Goal: Transaction & Acquisition: Book appointment/travel/reservation

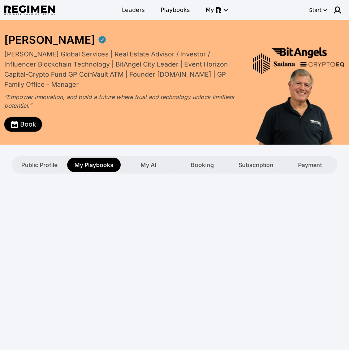
click at [24, 123] on span "Book" at bounding box center [28, 124] width 16 height 10
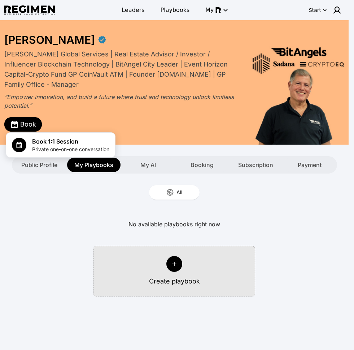
click at [214, 109] on div at bounding box center [177, 175] width 354 height 350
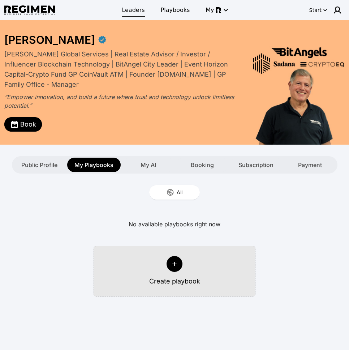
click at [130, 12] on span "Leaders" at bounding box center [133, 10] width 23 height 9
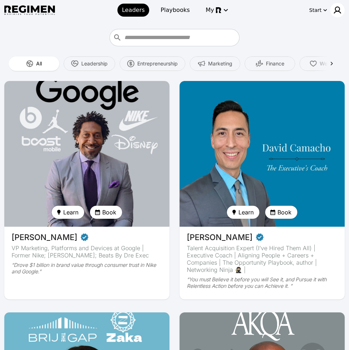
click at [334, 12] on img at bounding box center [337, 10] width 9 height 9
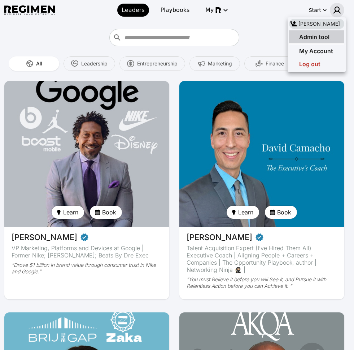
click at [317, 37] on span "Admin tool" at bounding box center [314, 36] width 30 height 7
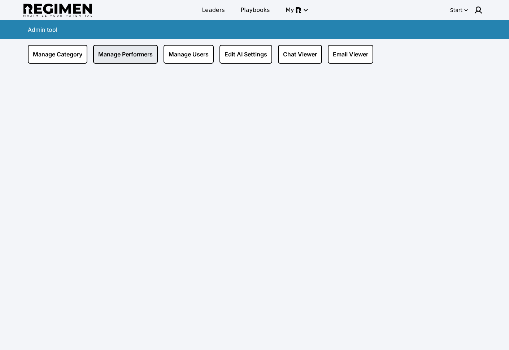
click at [129, 57] on link "Manage Performers" at bounding box center [125, 54] width 65 height 19
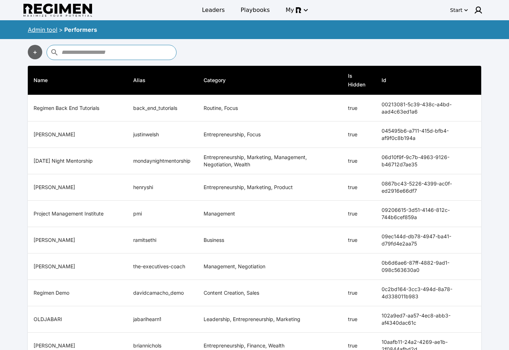
click at [128, 50] on input "text" at bounding box center [117, 53] width 113 height 12
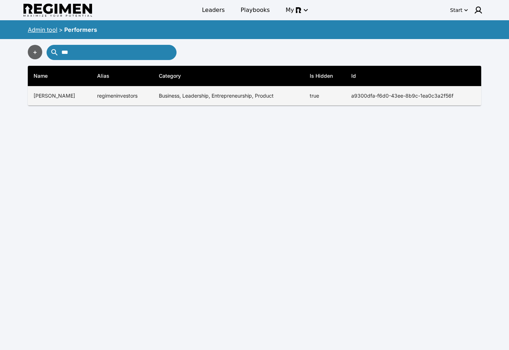
type input "***"
click at [105, 101] on td "regimeninvestors" at bounding box center [122, 95] width 62 height 19
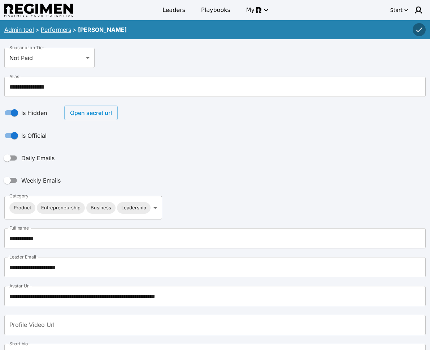
click at [86, 112] on button "Open secret url" at bounding box center [90, 112] width 53 height 14
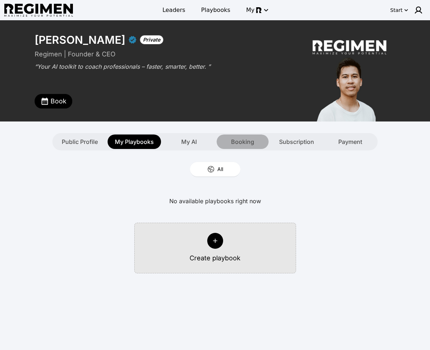
click at [253, 142] on span "Booking" at bounding box center [242, 141] width 23 height 9
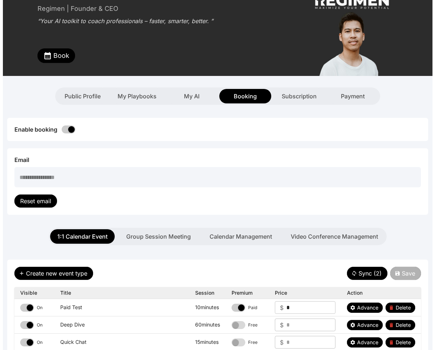
scroll to position [134, 0]
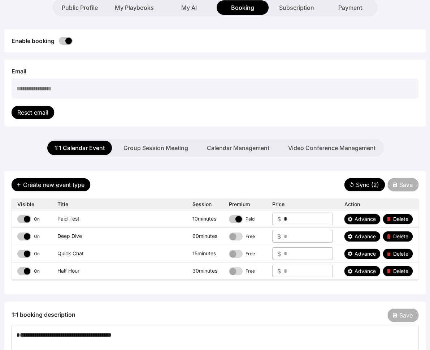
click at [354, 219] on span "Advance" at bounding box center [365, 218] width 21 height 7
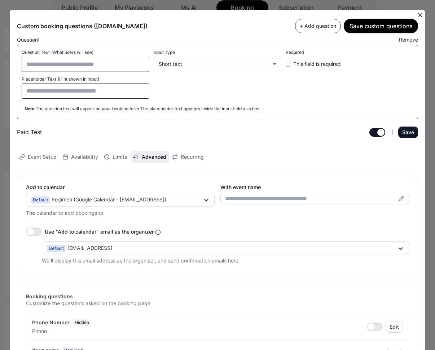
click at [354, 14] on icon at bounding box center [420, 15] width 4 height 4
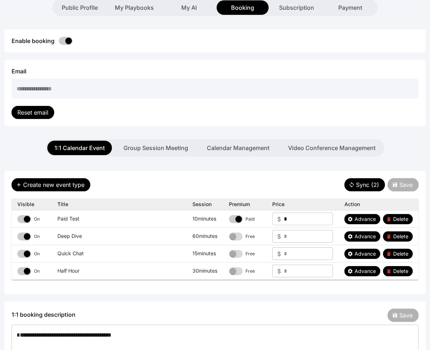
click at [354, 234] on span "Advance" at bounding box center [365, 236] width 21 height 7
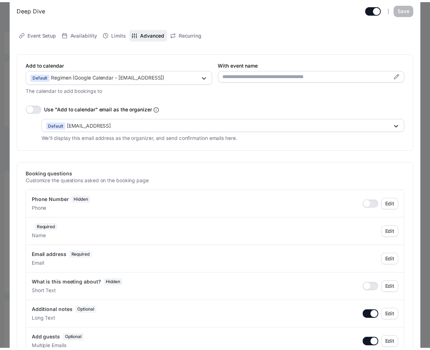
scroll to position [0, 0]
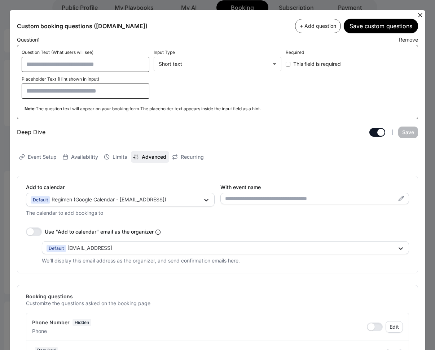
click at [354, 14] on icon at bounding box center [420, 15] width 4 height 4
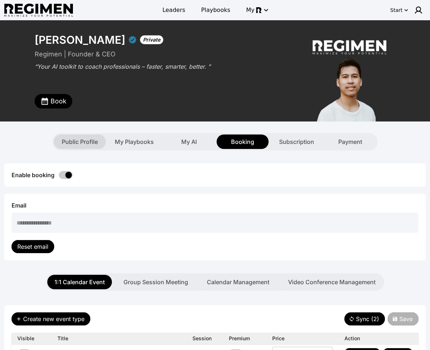
click at [88, 139] on span "Public Profile" at bounding box center [80, 141] width 36 height 9
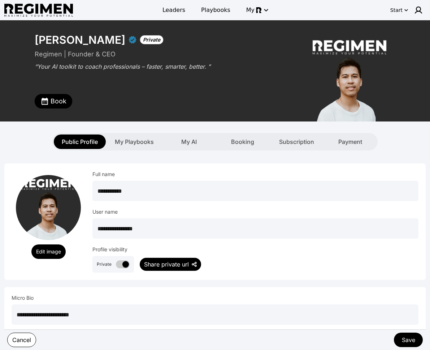
click at [170, 264] on div "Share private url" at bounding box center [166, 264] width 45 height 9
click at [206, 160] on div "**********" at bounding box center [214, 304] width 421 height 309
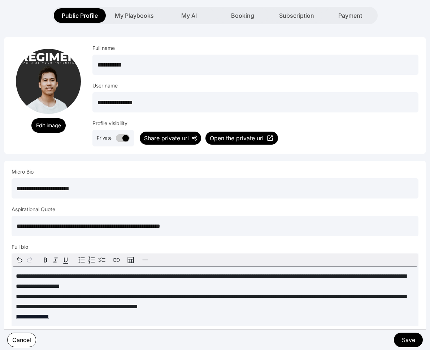
scroll to position [151, 0]
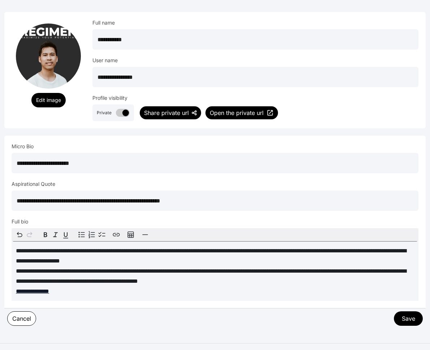
drag, startPoint x: 36, startPoint y: 199, endPoint x: 11, endPoint y: 199, distance: 25.3
click at [11, 199] on div "**********" at bounding box center [214, 221] width 421 height 172
click at [53, 198] on input "**********" at bounding box center [215, 200] width 407 height 20
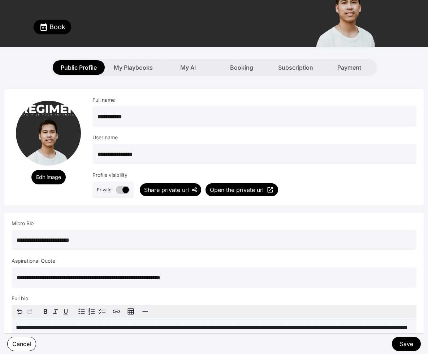
scroll to position [39, 0]
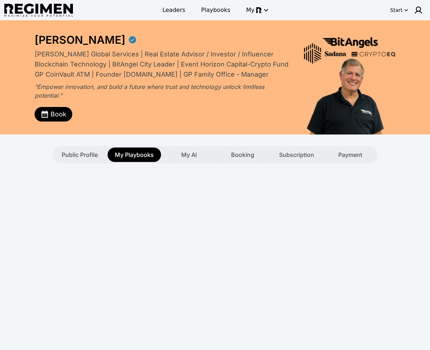
click at [195, 204] on div "To pick up a draggable item, press the space bar. While dragging, use the arrow…" at bounding box center [214, 208] width 421 height 90
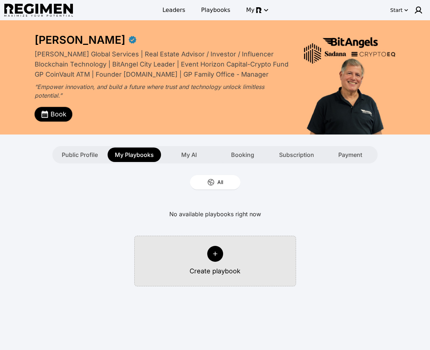
click at [60, 113] on span "Book" at bounding box center [59, 114] width 16 height 10
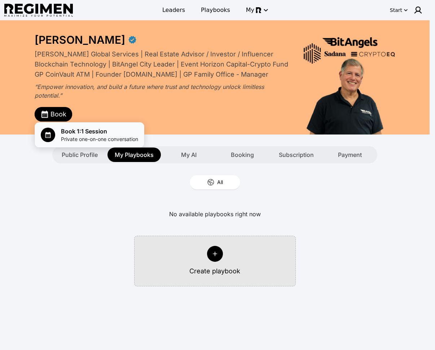
click at [84, 133] on span "Book 1:1 Session" at bounding box center [99, 131] width 77 height 9
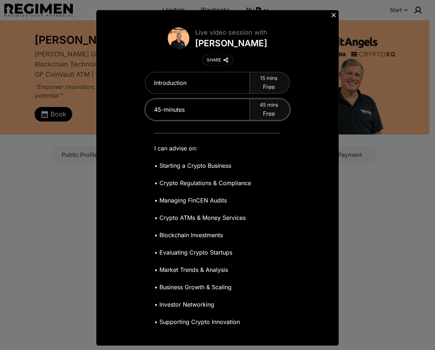
click at [263, 112] on span "Free" at bounding box center [269, 113] width 12 height 9
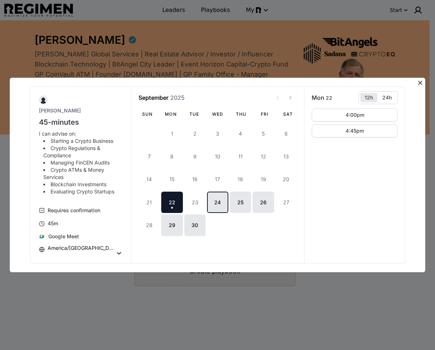
click at [221, 203] on button "24" at bounding box center [217, 201] width 21 height 21
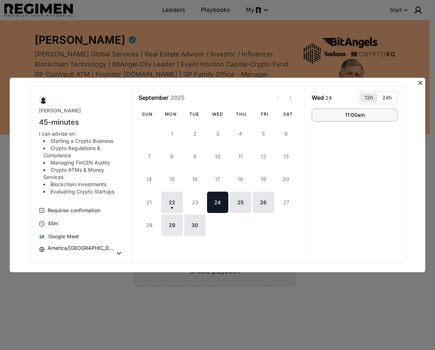
click at [333, 113] on button "11:00am" at bounding box center [355, 114] width 86 height 13
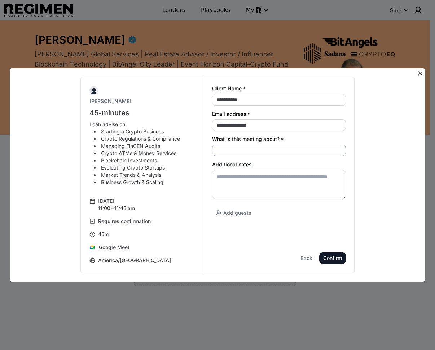
click at [264, 148] on input "What is this meeting about? *" at bounding box center [279, 150] width 134 height 12
type input "*******"
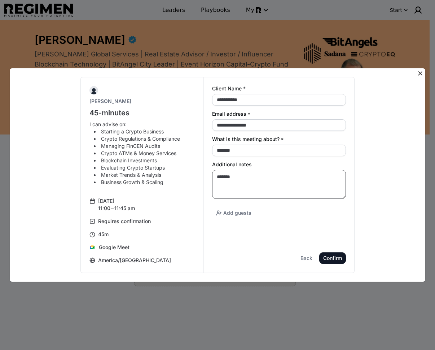
type textarea "*******"
click at [0, 0] on div "Confirm" at bounding box center [0, 0] width 0 height 0
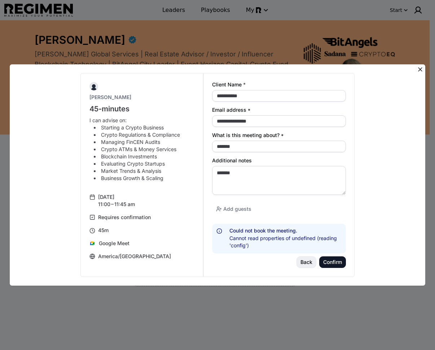
click at [300, 260] on button "Back" at bounding box center [307, 262] width 20 height 12
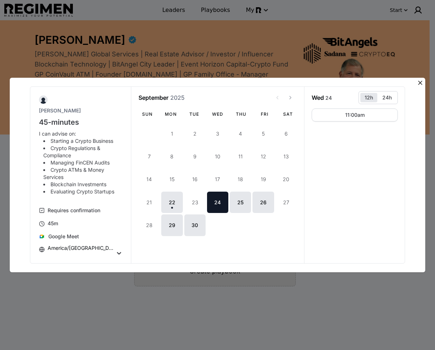
drag, startPoint x: 228, startPoint y: 52, endPoint x: 266, endPoint y: 16, distance: 52.4
click at [242, 35] on div "Sheldon Weisfeld 45-minutes I can advise on: Starting a Crypto Business Crypto …" at bounding box center [217, 175] width 435 height 350
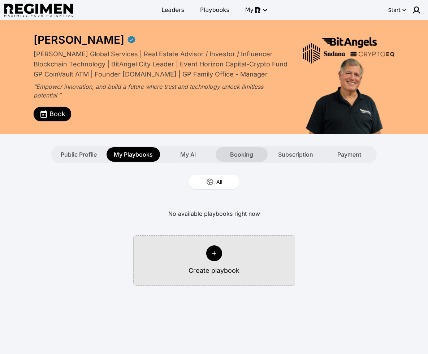
click at [250, 157] on span "Booking" at bounding box center [241, 154] width 23 height 9
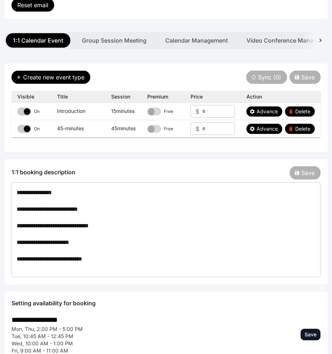
scroll to position [137, 0]
